Goal: Check status: Check status

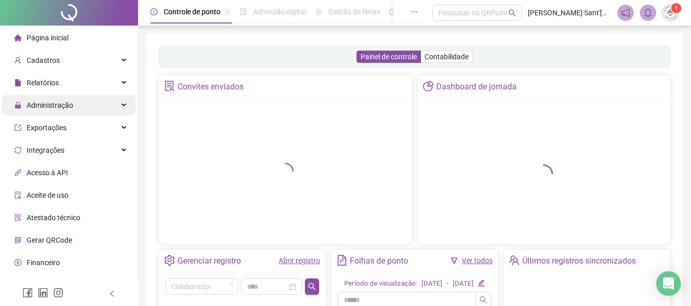
click at [117, 106] on div "Administração" at bounding box center [69, 105] width 134 height 20
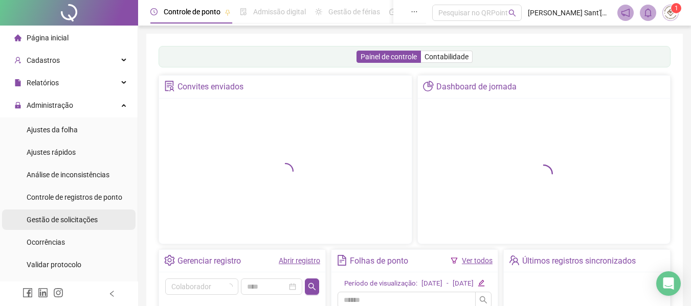
click at [84, 220] on span "Gestão de solicitações" at bounding box center [62, 220] width 71 height 8
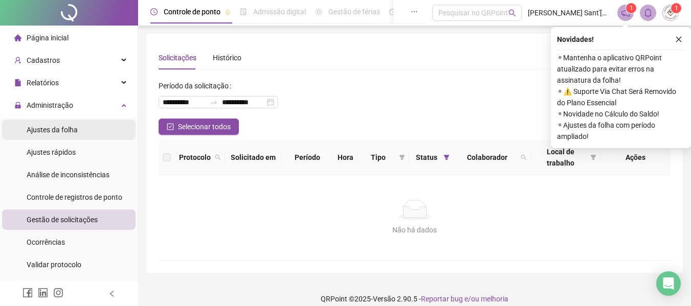
click at [56, 131] on span "Ajustes da folha" at bounding box center [52, 130] width 51 height 8
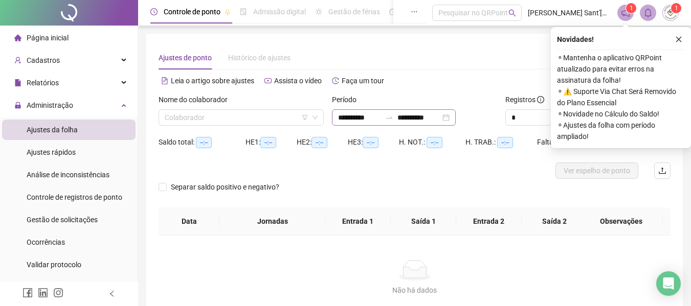
click at [456, 119] on div "**********" at bounding box center [394, 117] width 124 height 16
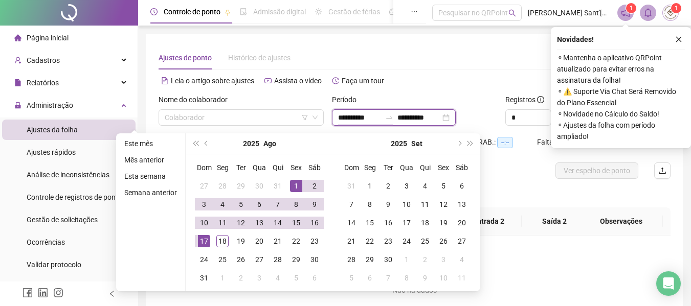
click at [436, 116] on input "**********" at bounding box center [419, 117] width 43 height 11
type input "**********"
click at [236, 241] on div "19" at bounding box center [241, 241] width 12 height 12
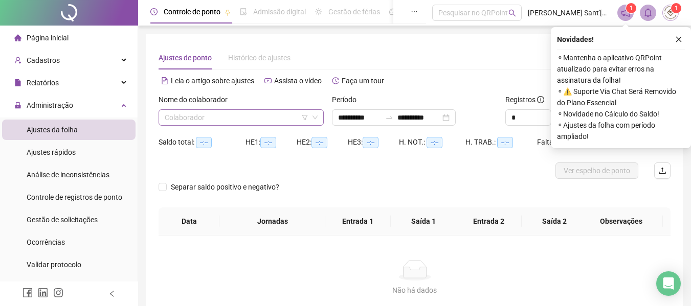
click at [208, 118] on input "search" at bounding box center [237, 117] width 144 height 15
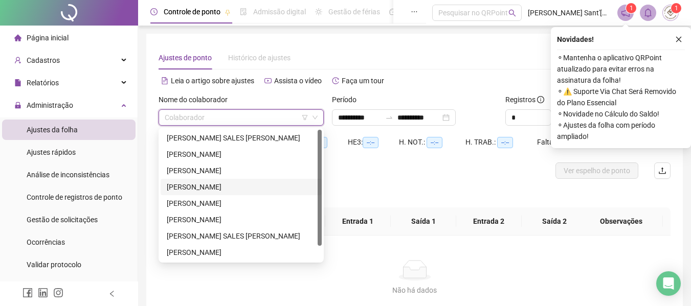
click at [208, 188] on div "[PERSON_NAME]" at bounding box center [241, 187] width 149 height 11
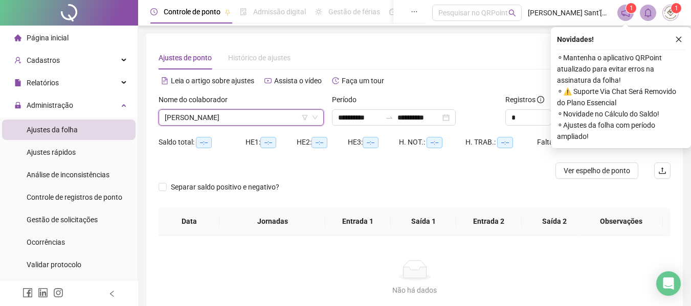
click at [682, 39] on icon "close" at bounding box center [678, 39] width 7 height 7
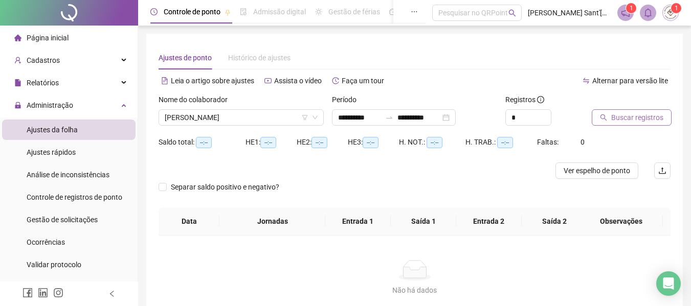
click at [656, 120] on span "Buscar registros" at bounding box center [637, 117] width 52 height 11
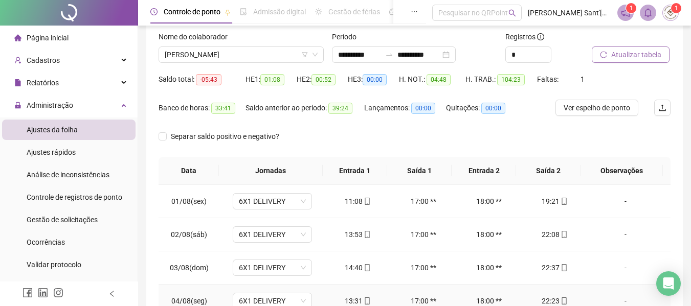
scroll to position [12, 0]
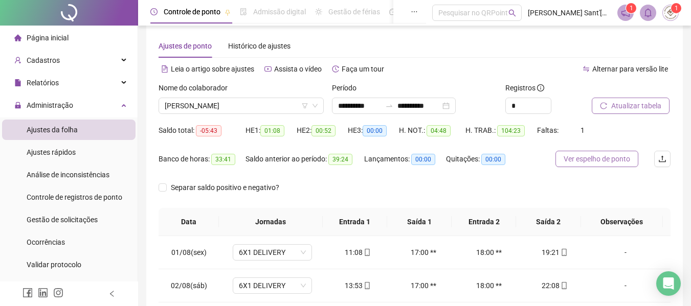
click at [577, 162] on span "Ver espelho de ponto" at bounding box center [597, 158] width 67 height 11
click at [262, 102] on span "[PERSON_NAME]" at bounding box center [241, 105] width 153 height 15
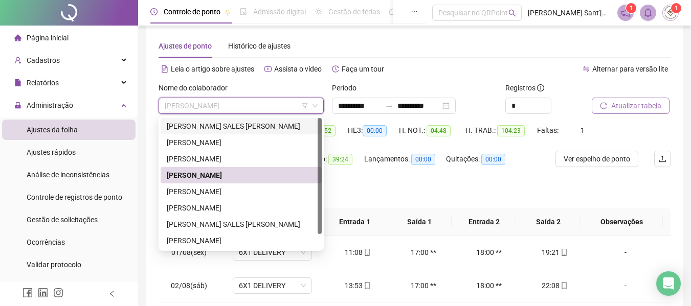
click at [241, 124] on div "[PERSON_NAME] SALES [PERSON_NAME]" at bounding box center [241, 126] width 149 height 11
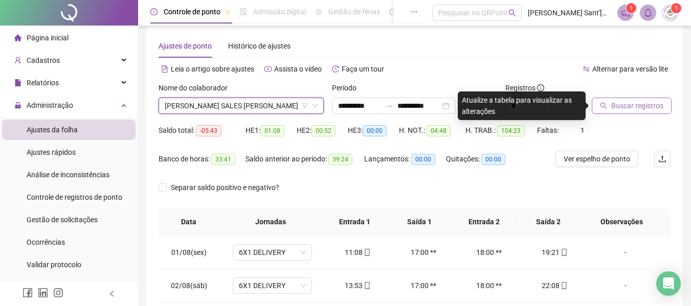
click at [624, 106] on span "Buscar registros" at bounding box center [637, 105] width 52 height 11
